Goal: Check status

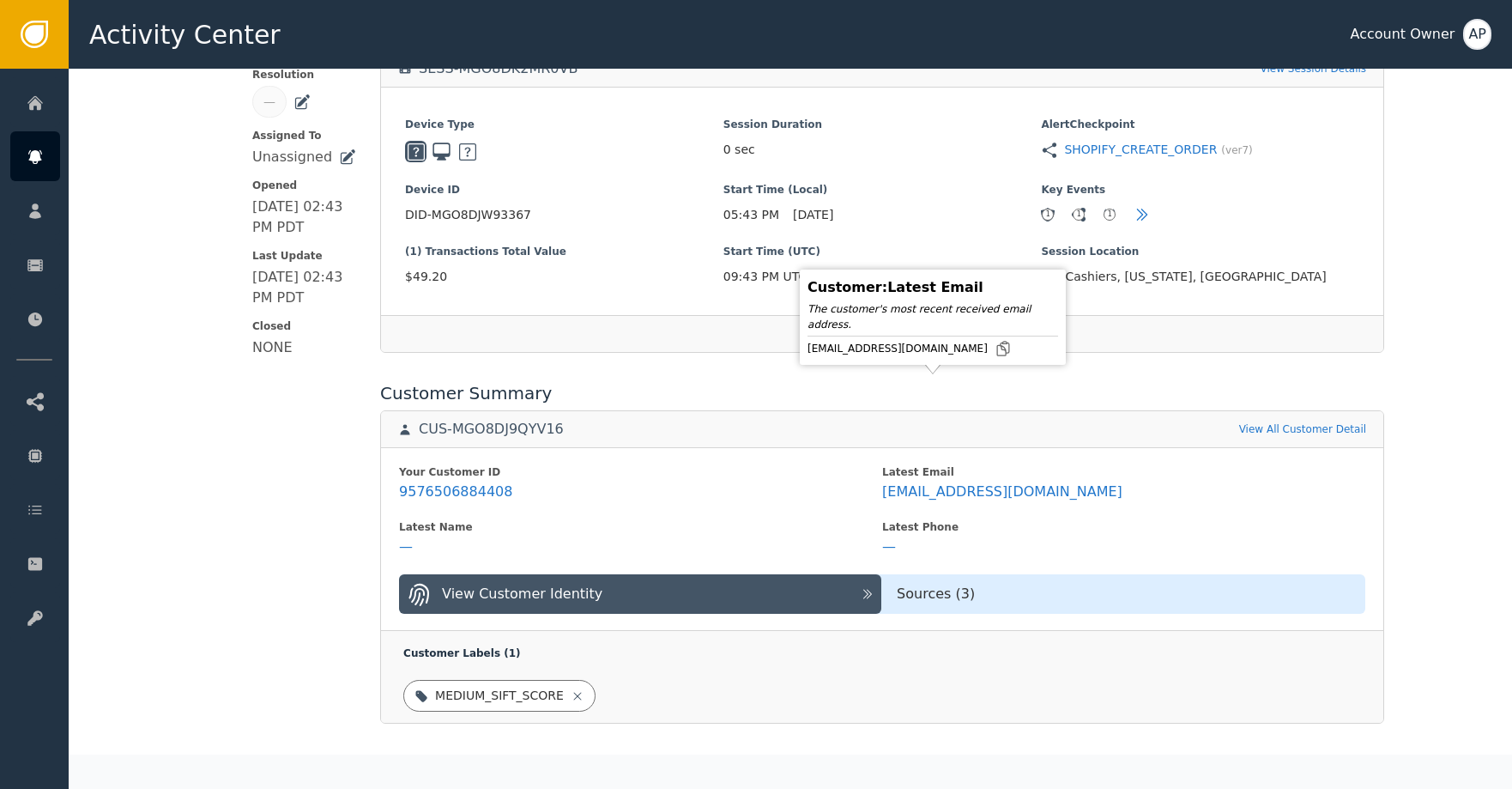
scroll to position [500, 0]
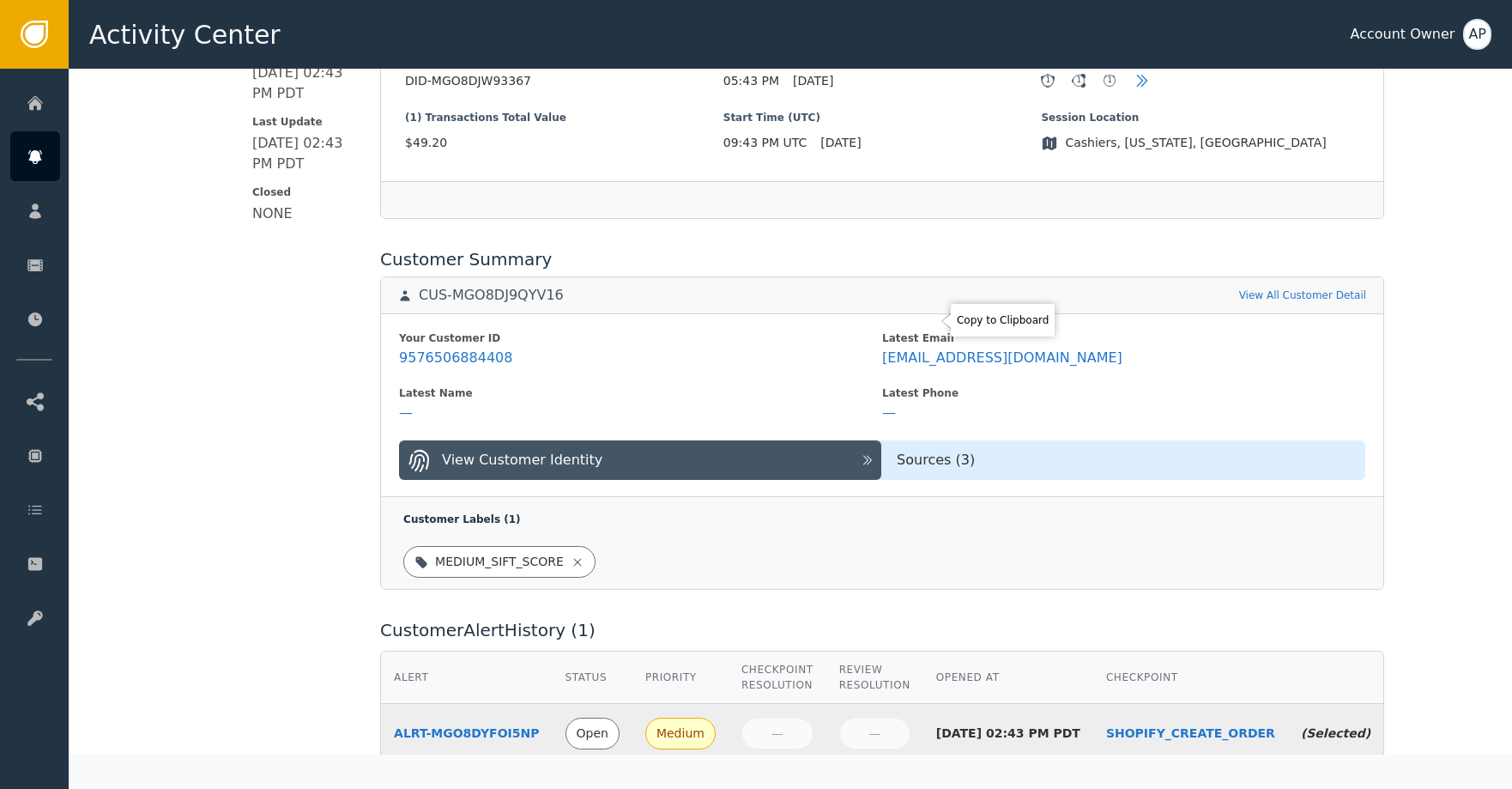
click at [937, 319] on div "Your Customer ID 9576506884408 Latest Email Shatzi917@gmail.com Latest Name — L…" at bounding box center [882, 404] width 1003 height 184
click at [995, 321] on icon at bounding box center [1003, 320] width 17 height 17
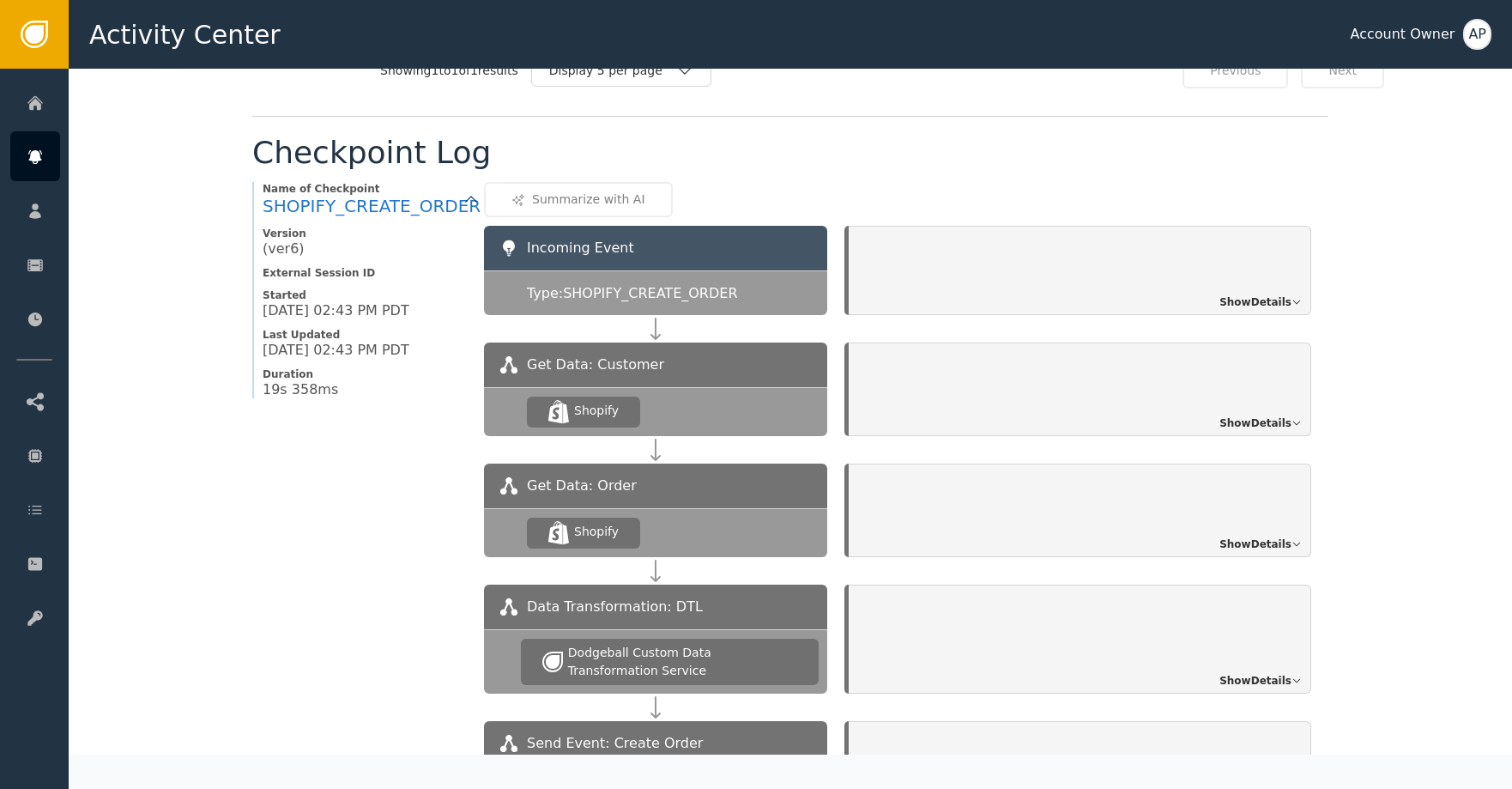
scroll to position [1359, 0]
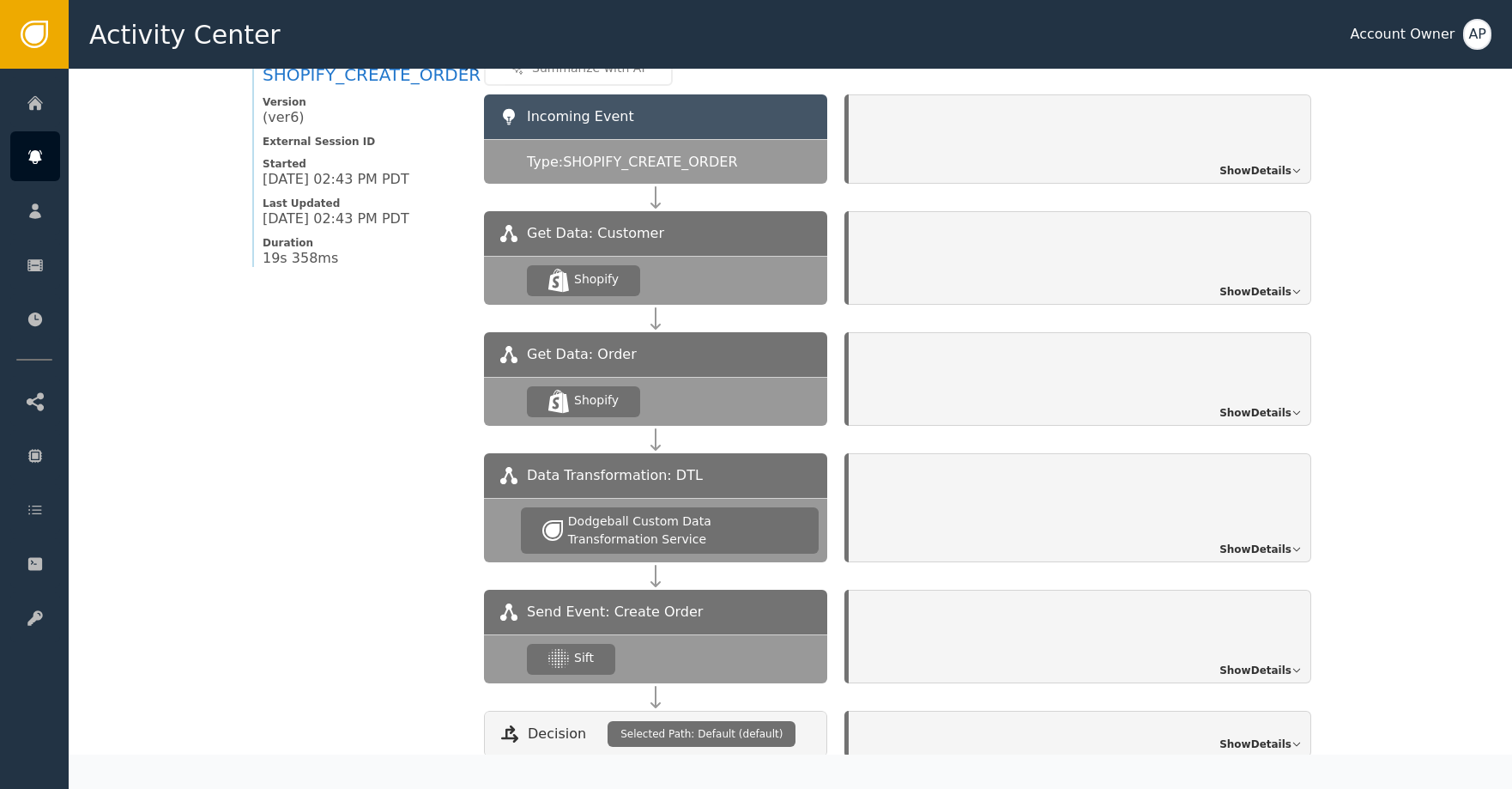
drag, startPoint x: 709, startPoint y: 621, endPoint x: 730, endPoint y: 625, distance: 21.4
click at [709, 621] on div "Send Event: Create Order" at bounding box center [655, 611] width 343 height 44
click at [1228, 668] on span "Show Details" at bounding box center [1255, 670] width 72 height 16
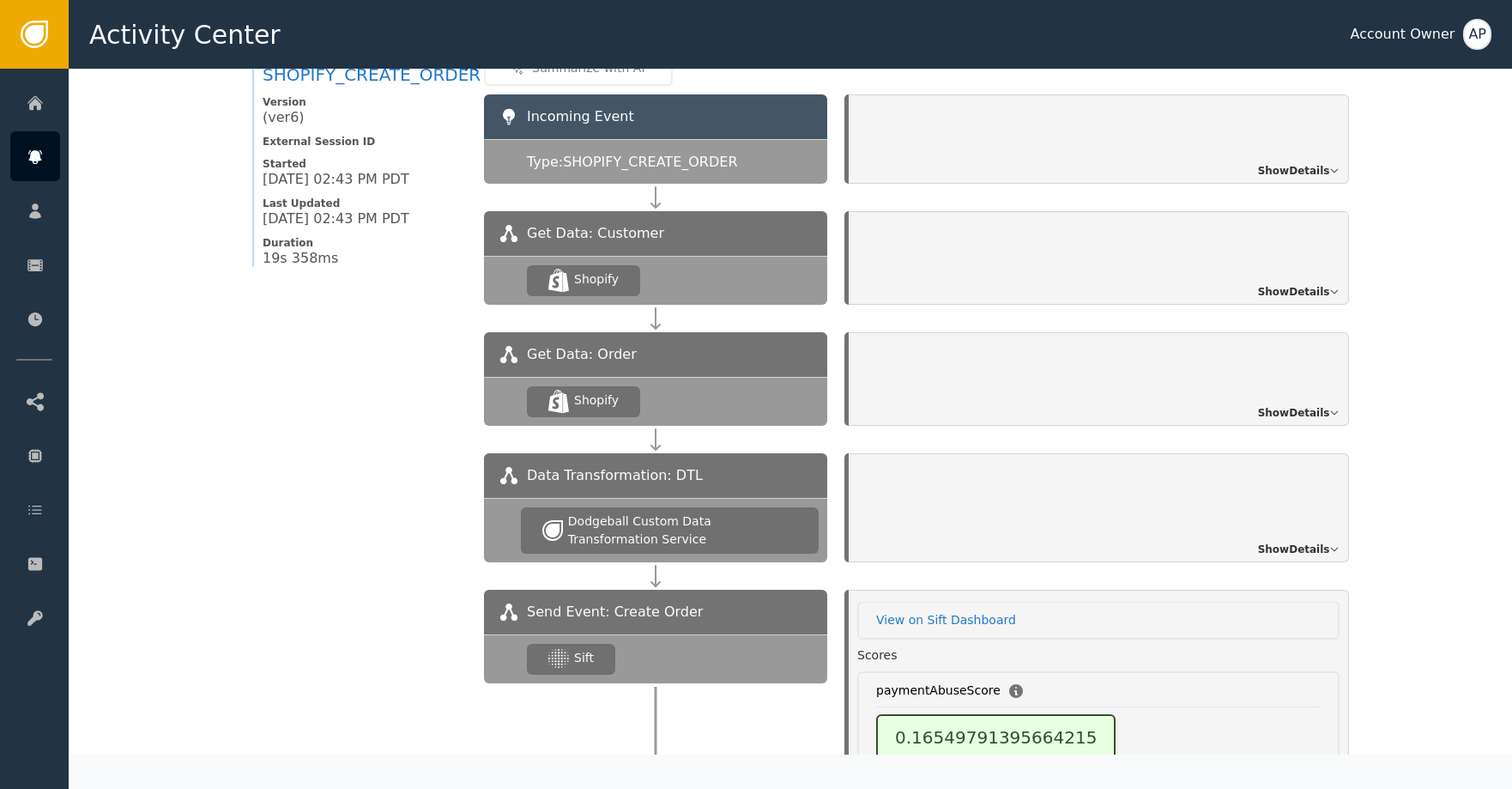
scroll to position [0, 0]
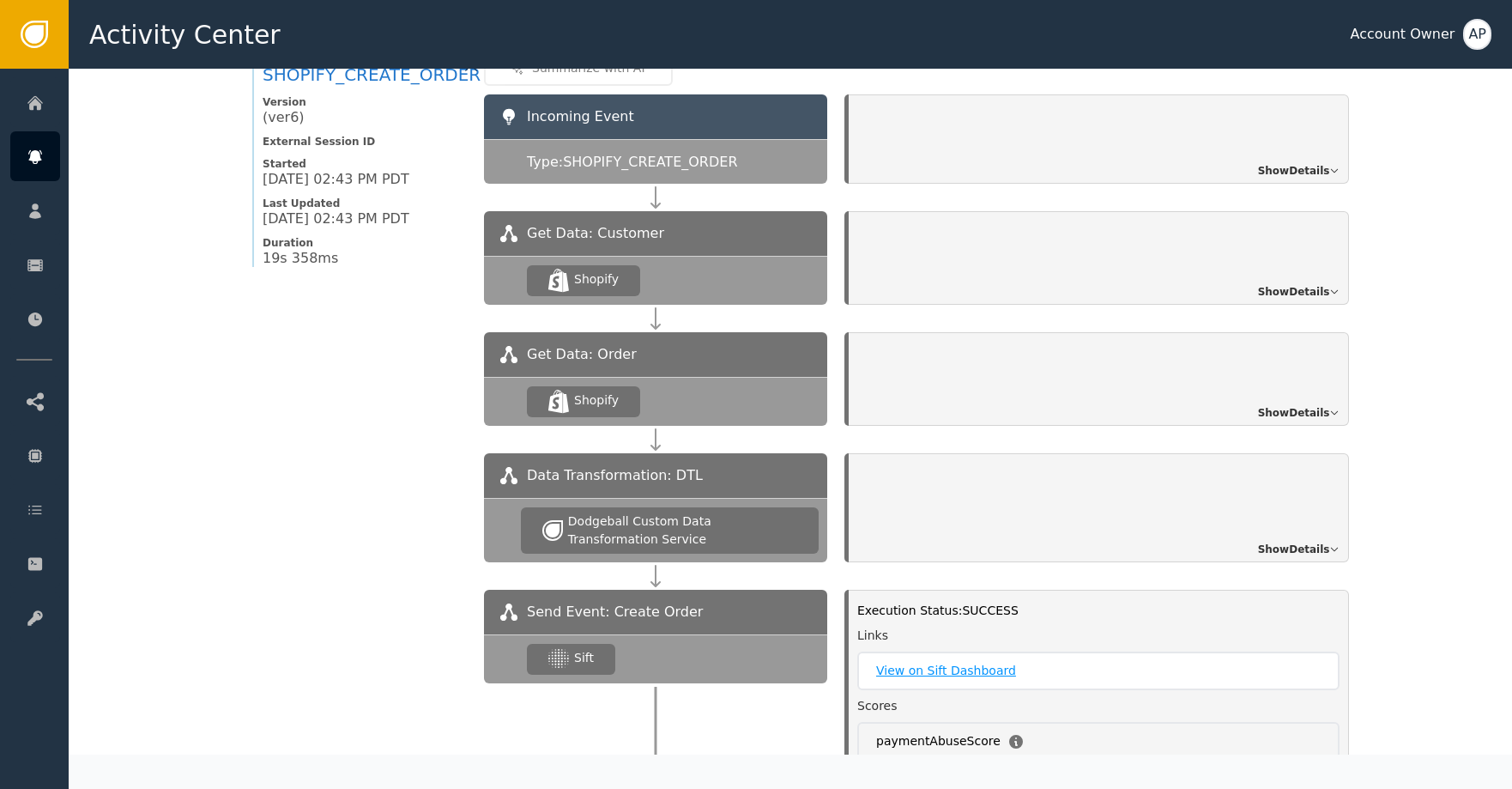
click at [945, 677] on link "View on Sift Dashboard" at bounding box center [1098, 671] width 444 height 18
